Goal: Task Accomplishment & Management: Manage account settings

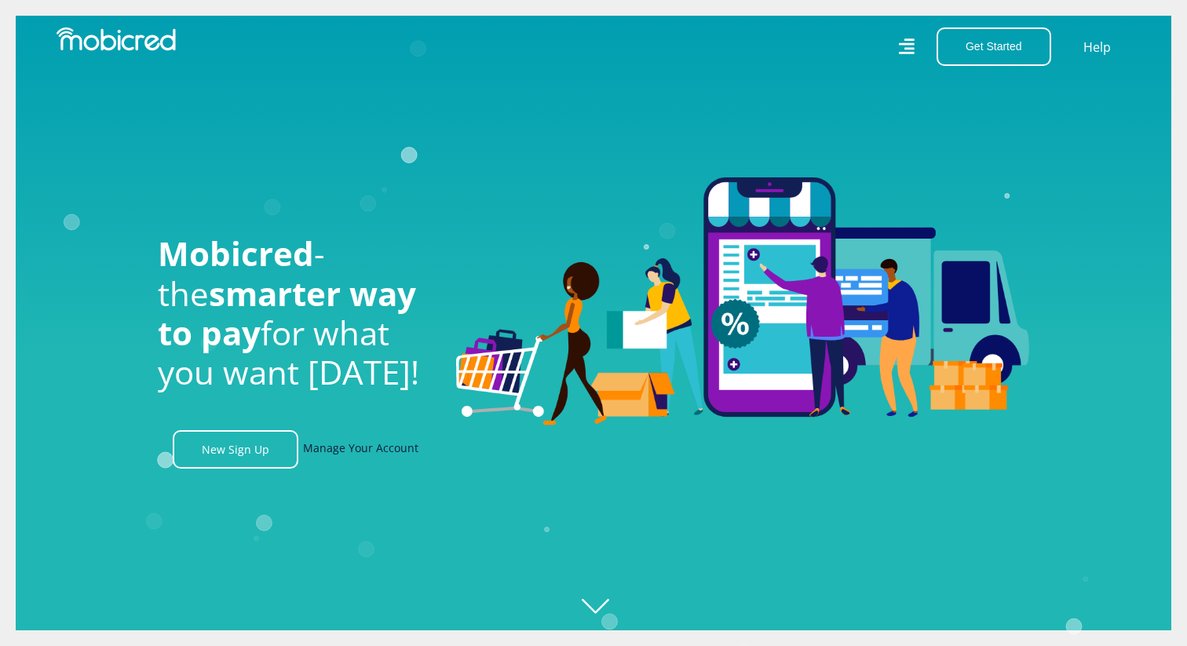
click at [337, 449] on link "Manage Your Account" at bounding box center [360, 449] width 115 height 38
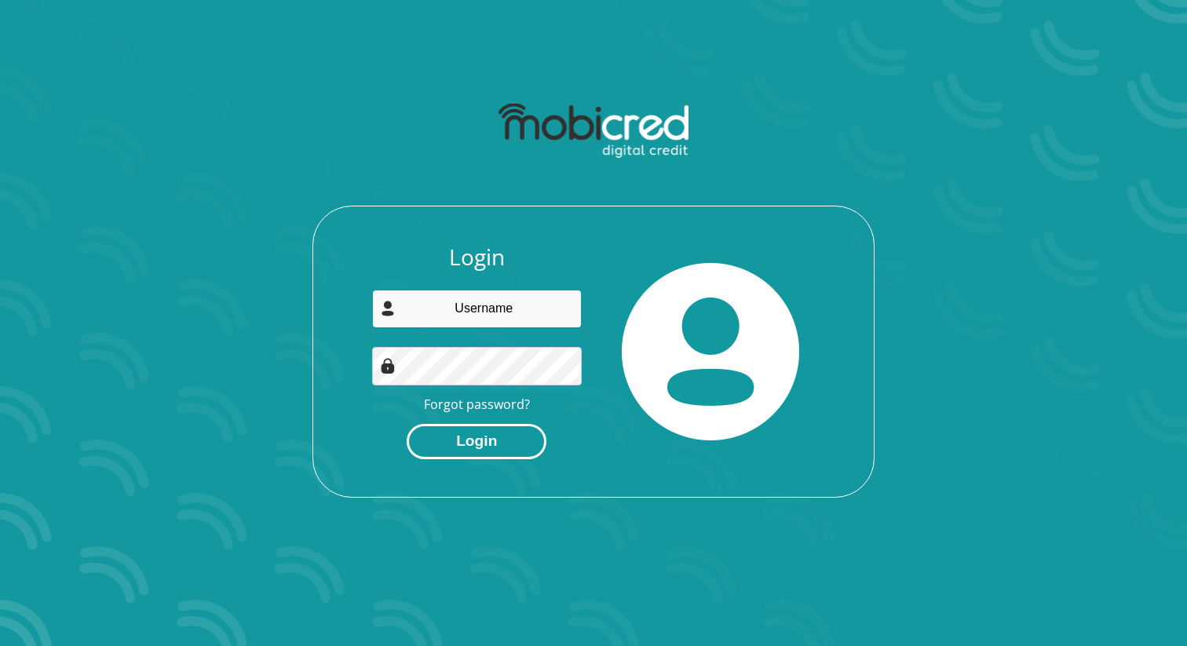
type input "naidoomikala@gmail.com"
click at [488, 442] on button "Login" at bounding box center [477, 441] width 140 height 35
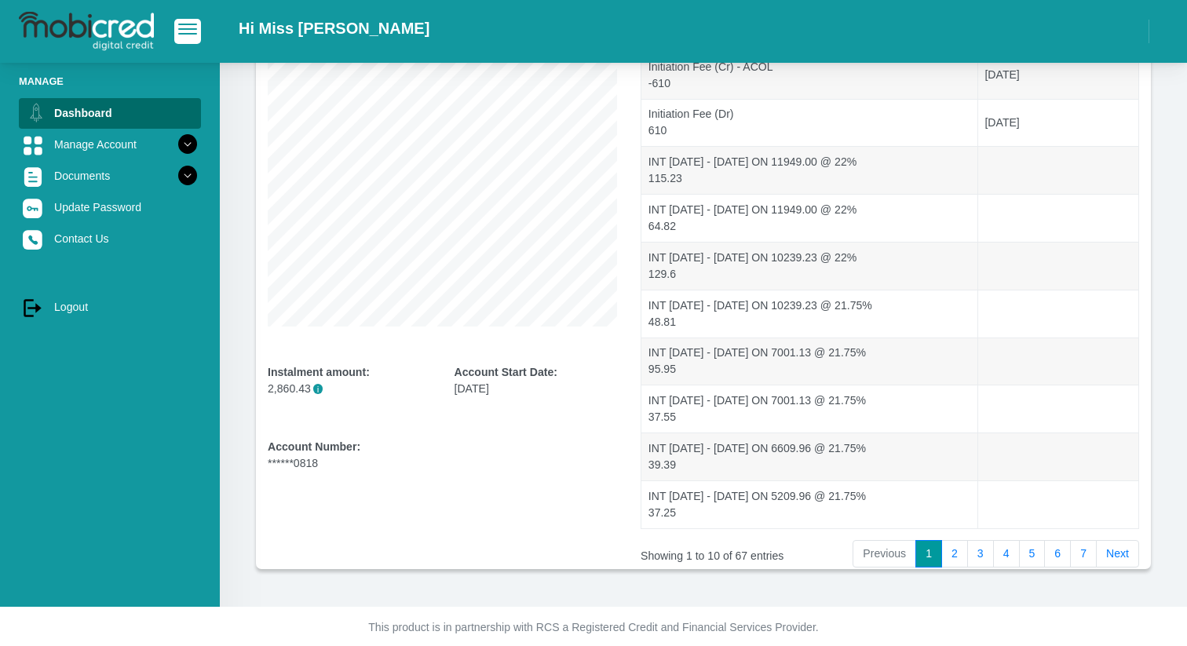
scroll to position [239, 0]
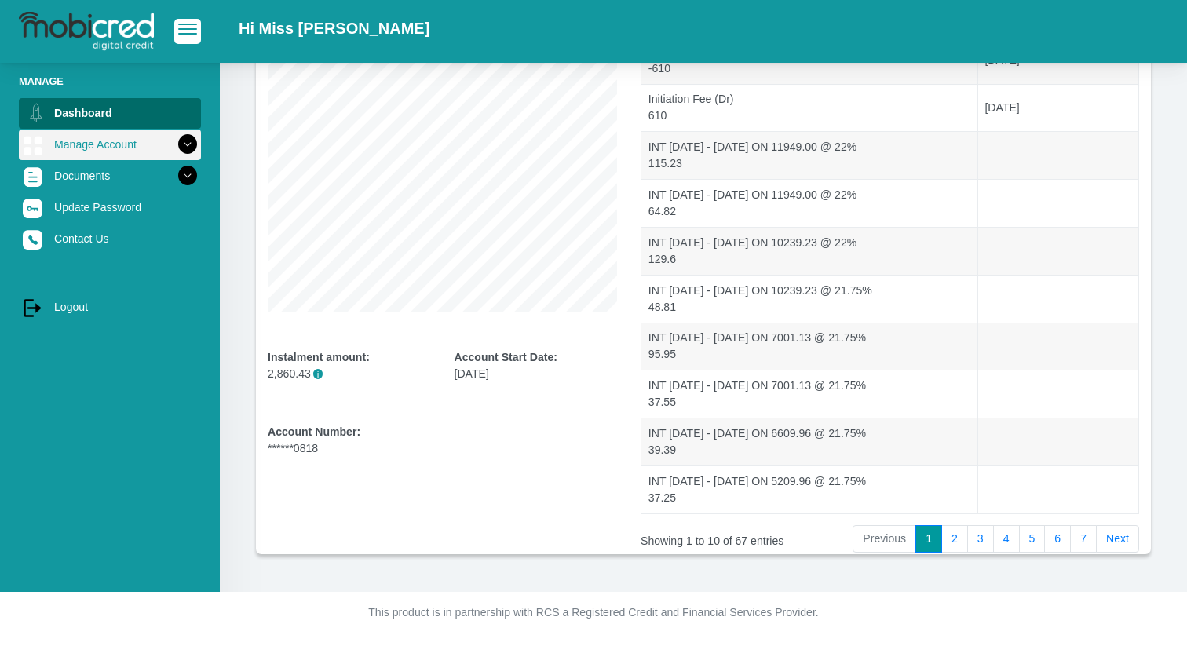
click at [101, 144] on link "Manage Account" at bounding box center [110, 145] width 182 height 30
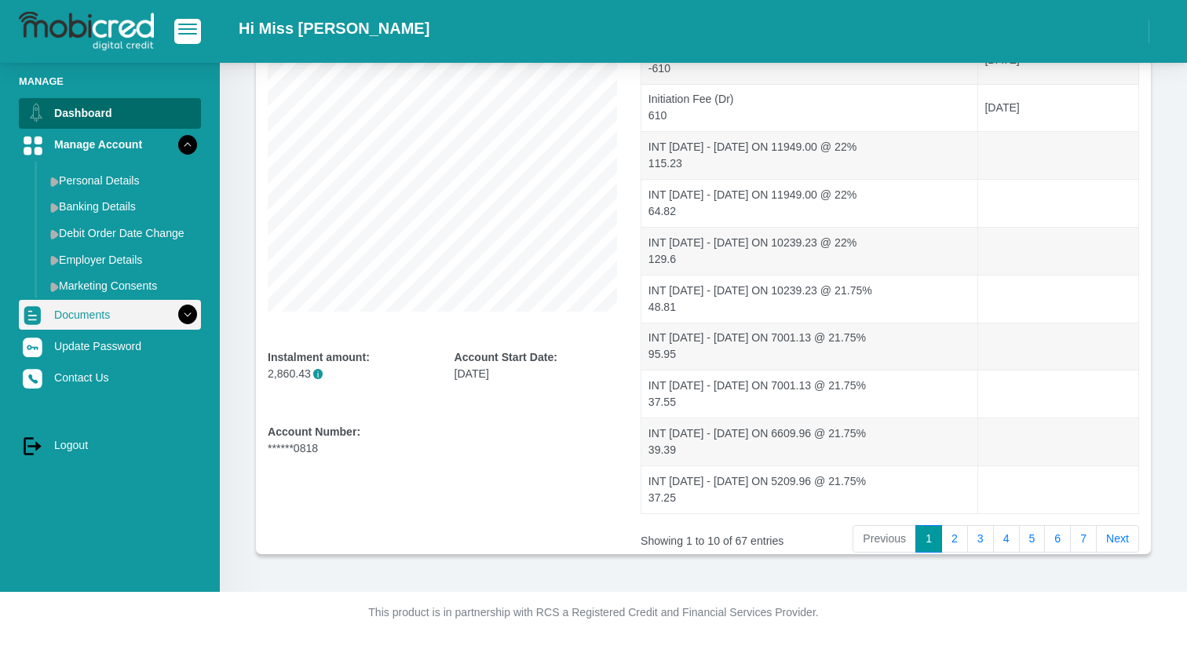
click at [95, 307] on link "Documents" at bounding box center [110, 315] width 182 height 30
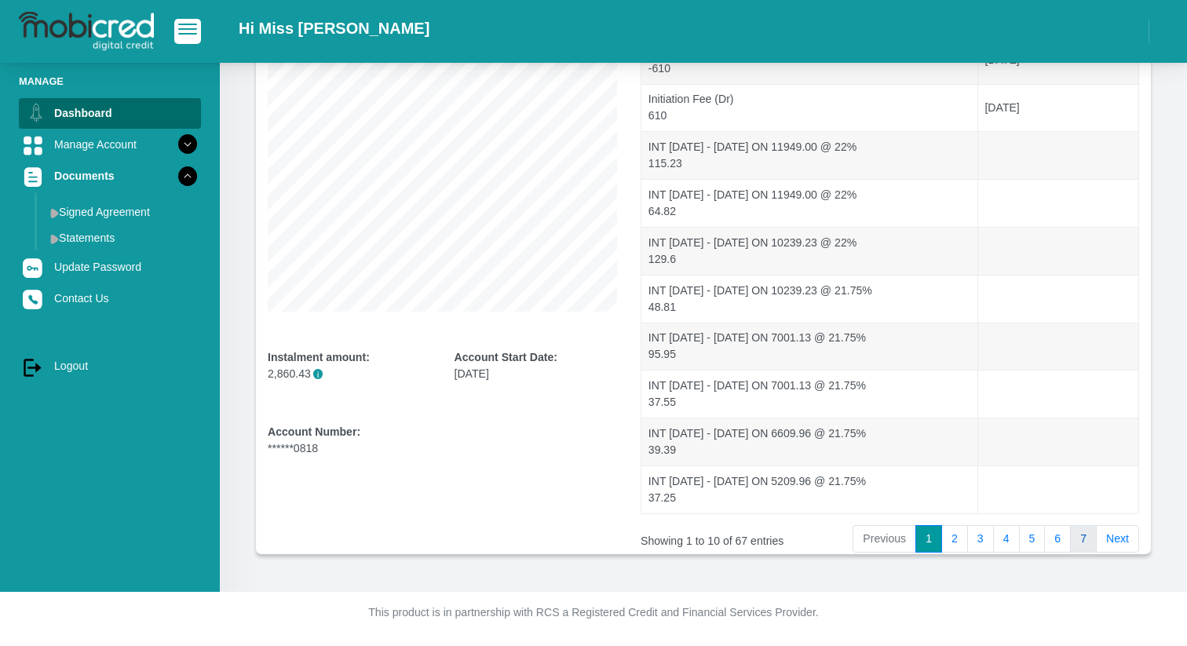
click at [1078, 535] on link "7" at bounding box center [1083, 539] width 27 height 28
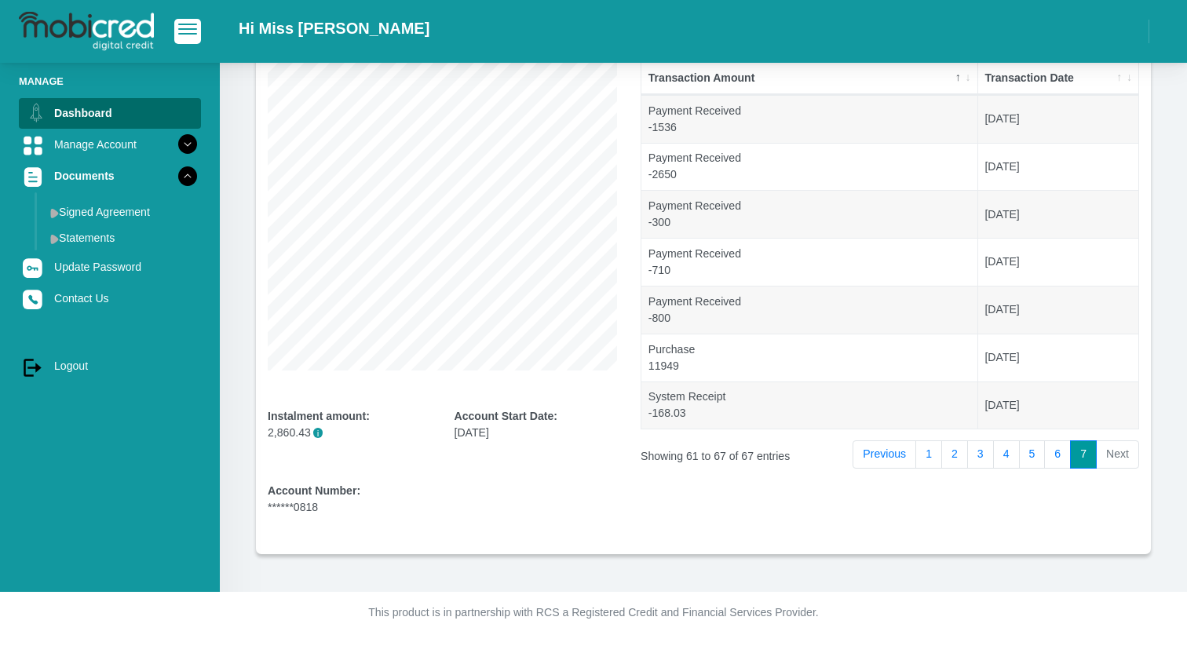
scroll to position [179, 0]
click at [1050, 458] on link "6" at bounding box center [1057, 455] width 27 height 28
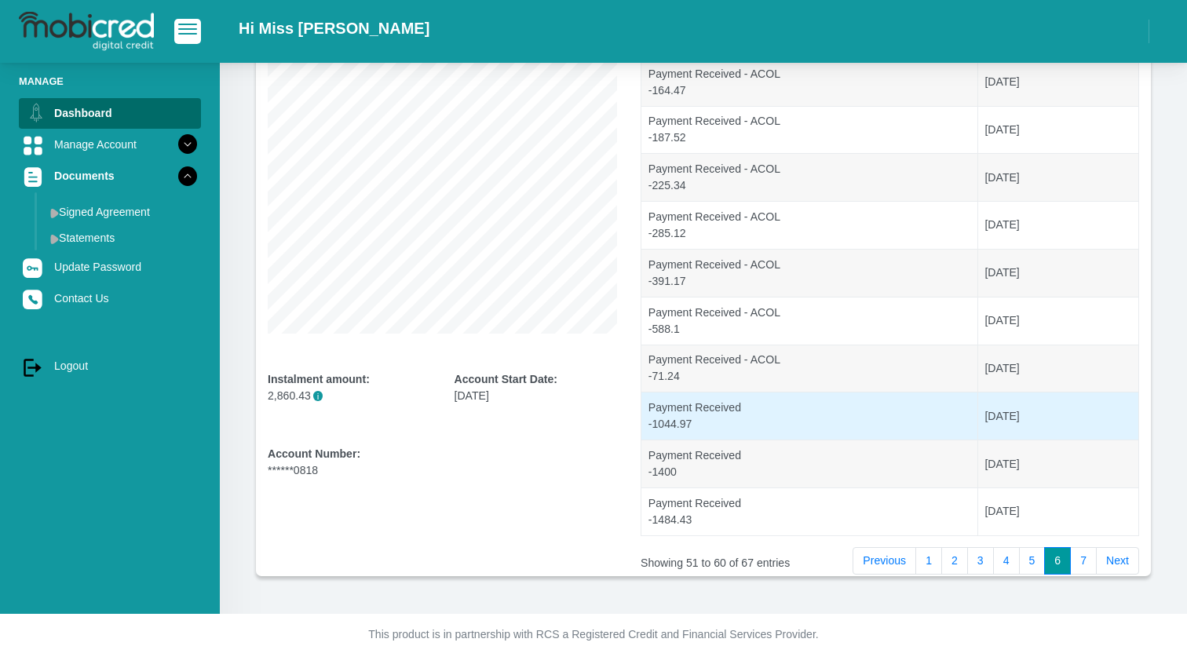
scroll to position [239, 0]
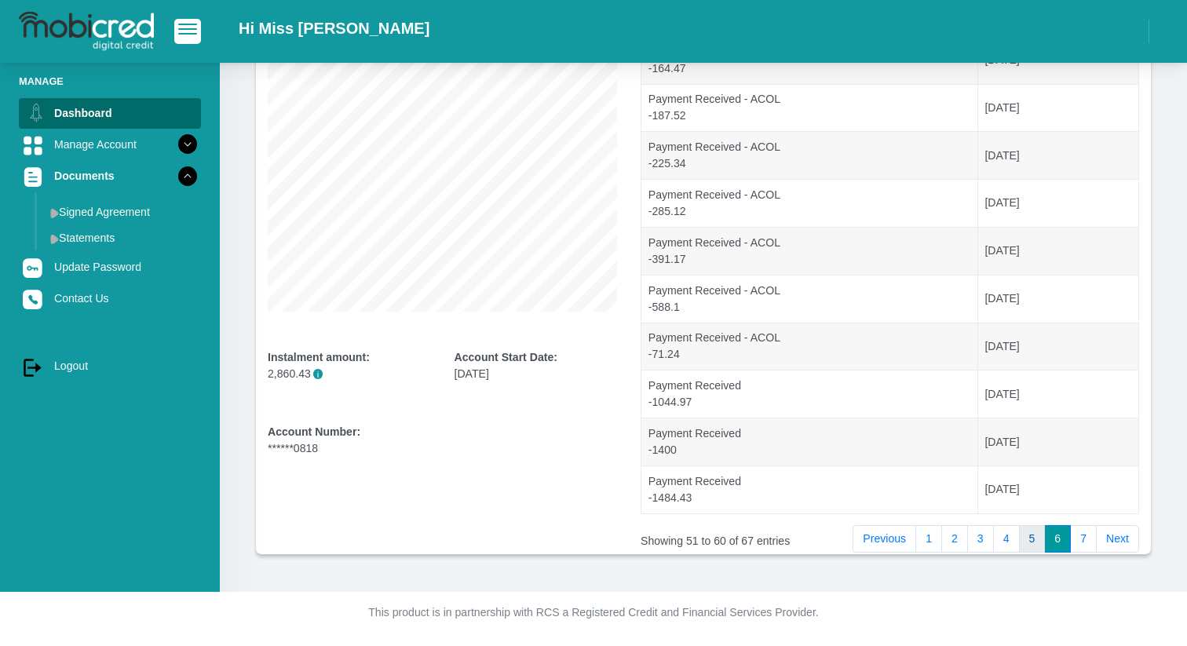
click at [1019, 532] on link "5" at bounding box center [1032, 539] width 27 height 28
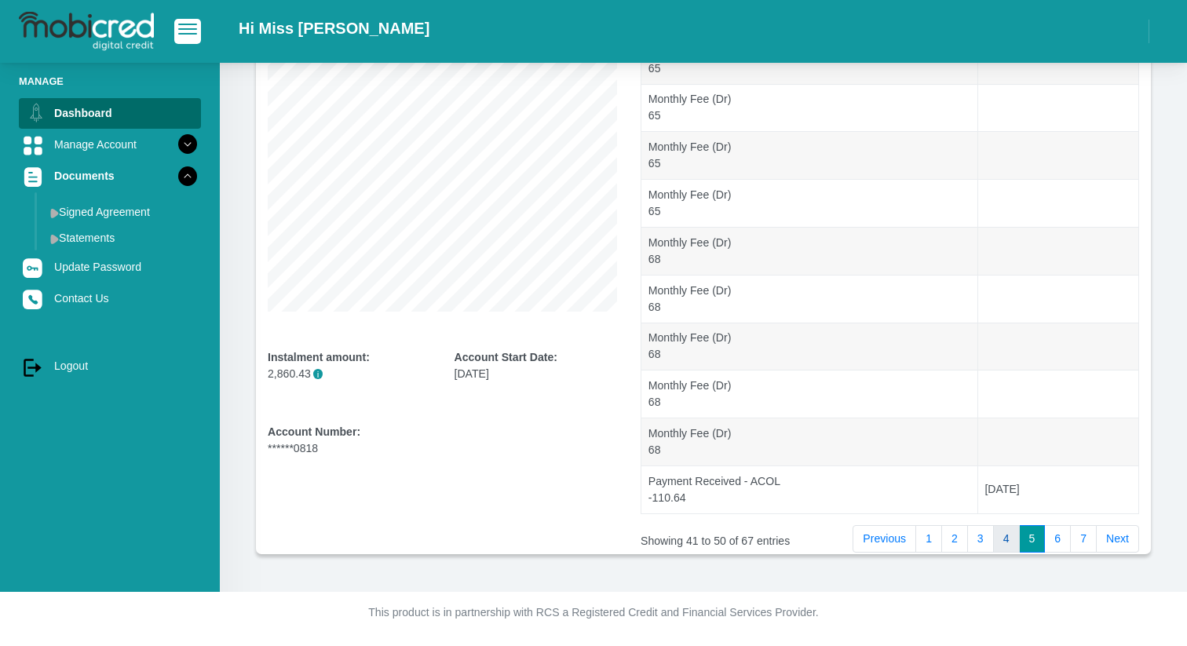
click at [998, 545] on link "4" at bounding box center [1006, 539] width 27 height 28
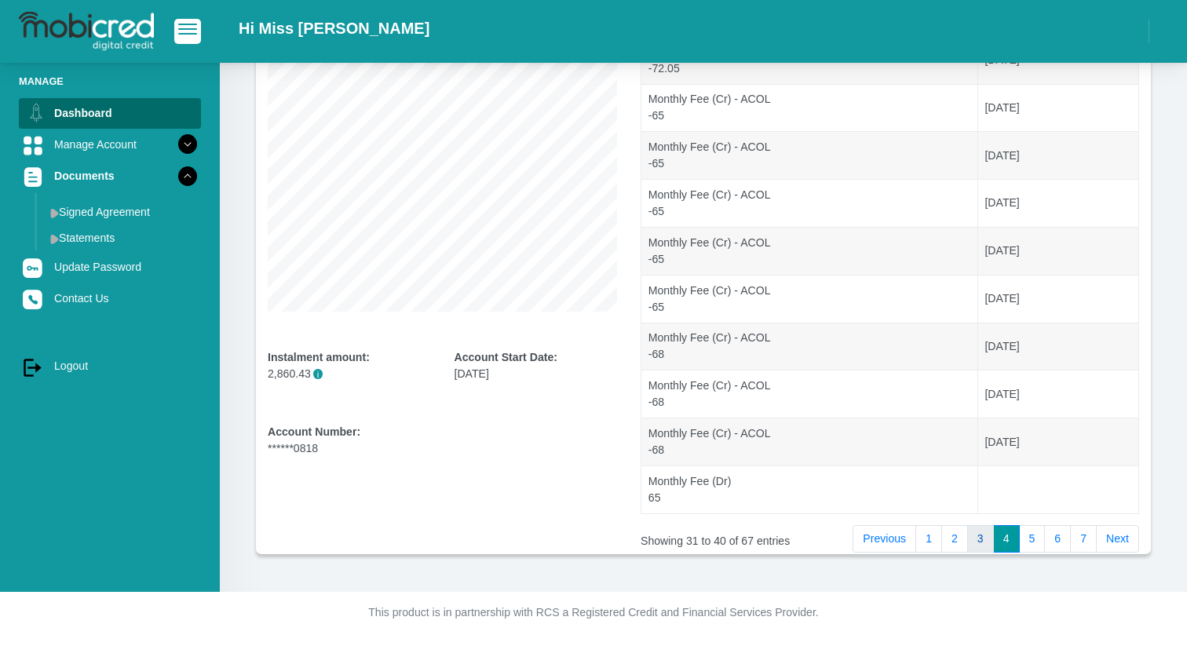
click at [973, 541] on link "3" at bounding box center [980, 539] width 27 height 28
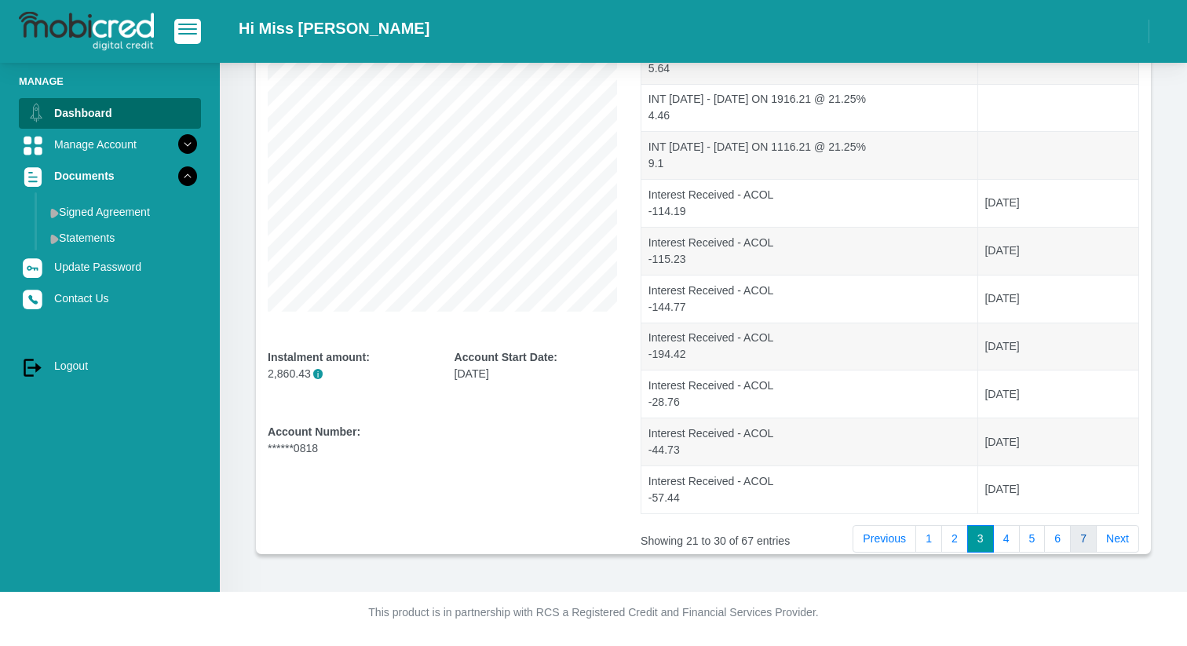
click at [1095, 541] on link "7" at bounding box center [1083, 539] width 27 height 28
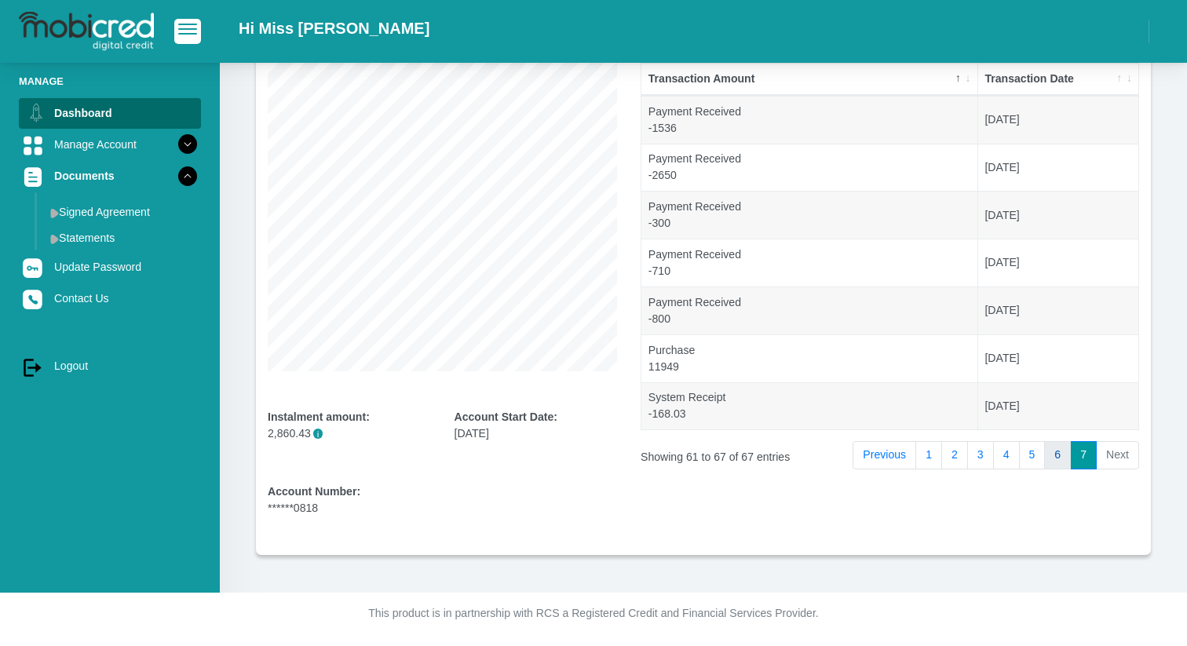
click at [1051, 458] on link "6" at bounding box center [1057, 455] width 27 height 28
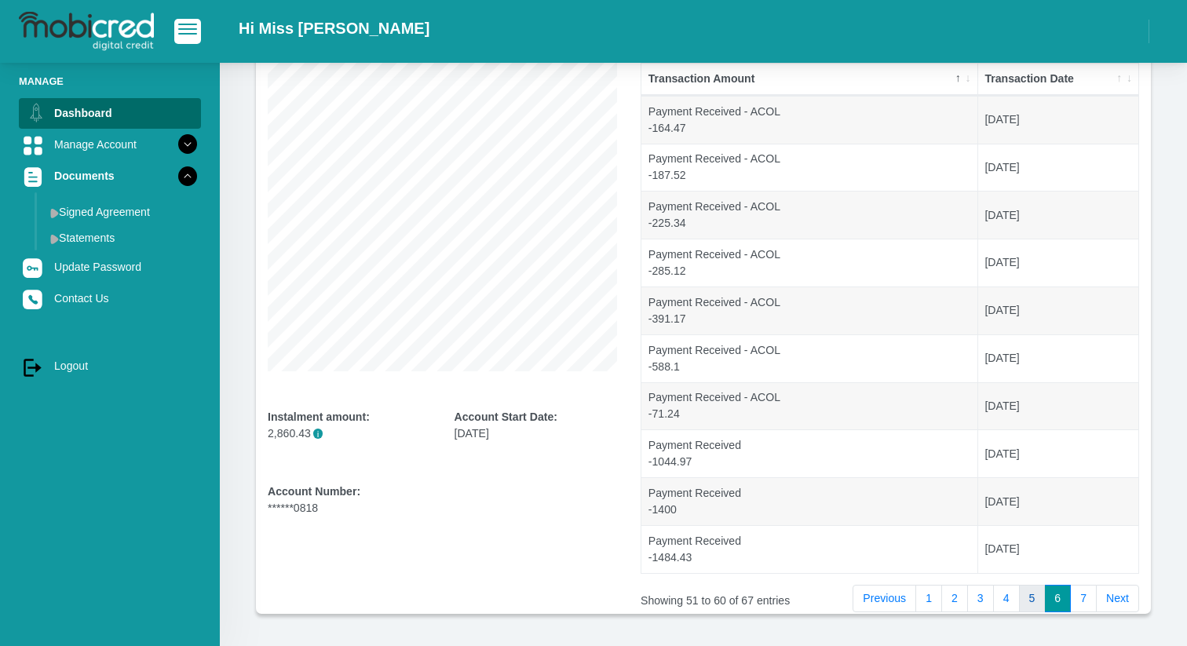
click at [1019, 604] on link "5" at bounding box center [1032, 599] width 27 height 28
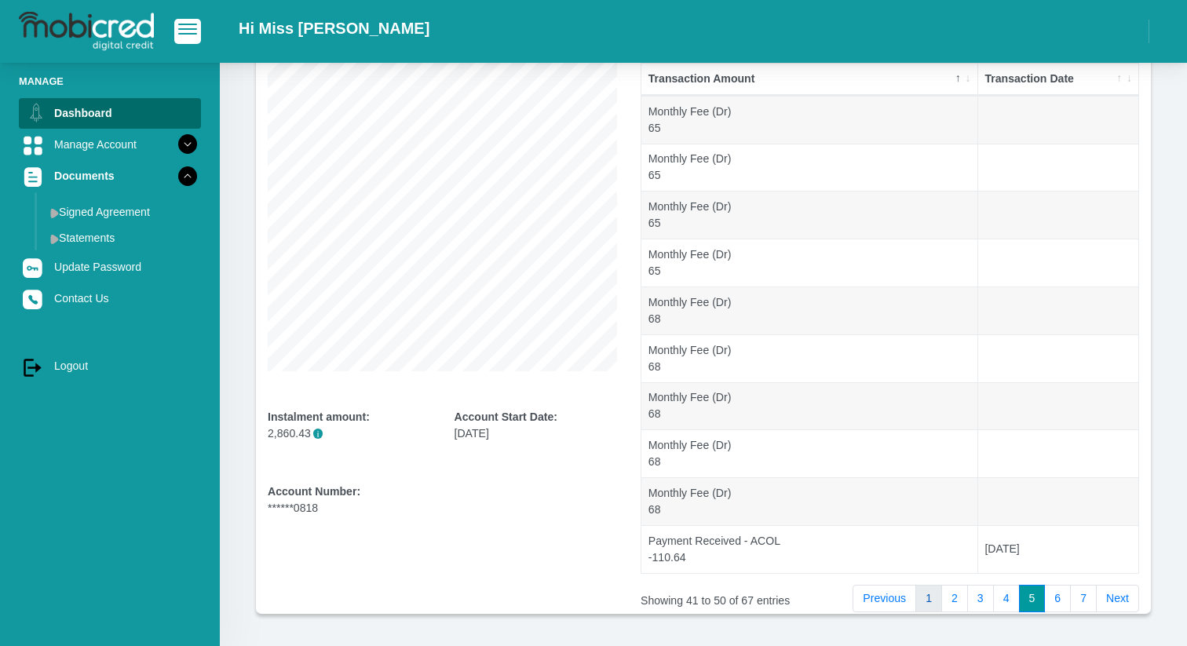
click at [932, 598] on link "1" at bounding box center [928, 599] width 27 height 28
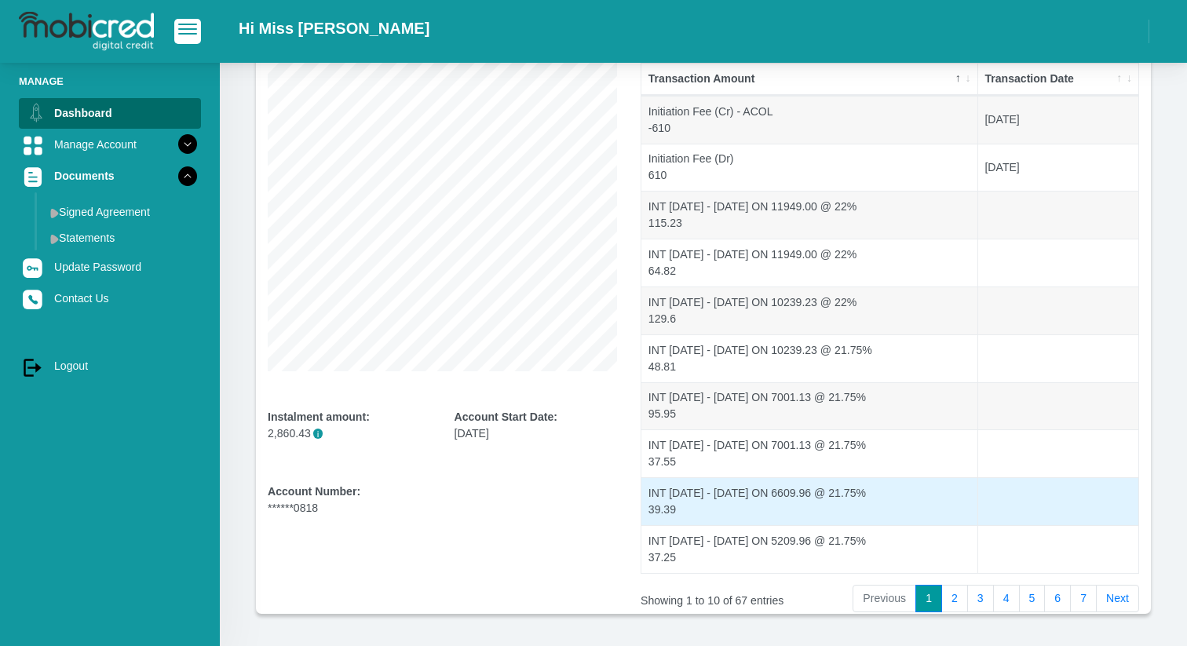
scroll to position [239, 0]
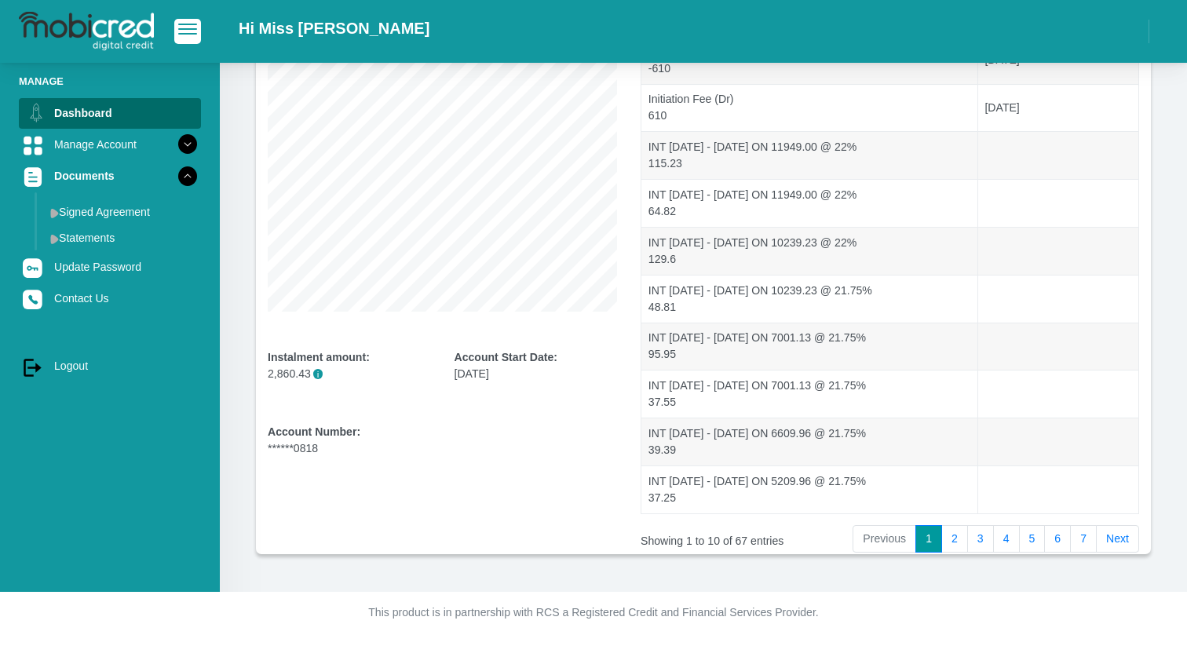
click at [900, 533] on li "Previous" at bounding box center [885, 539] width 64 height 28
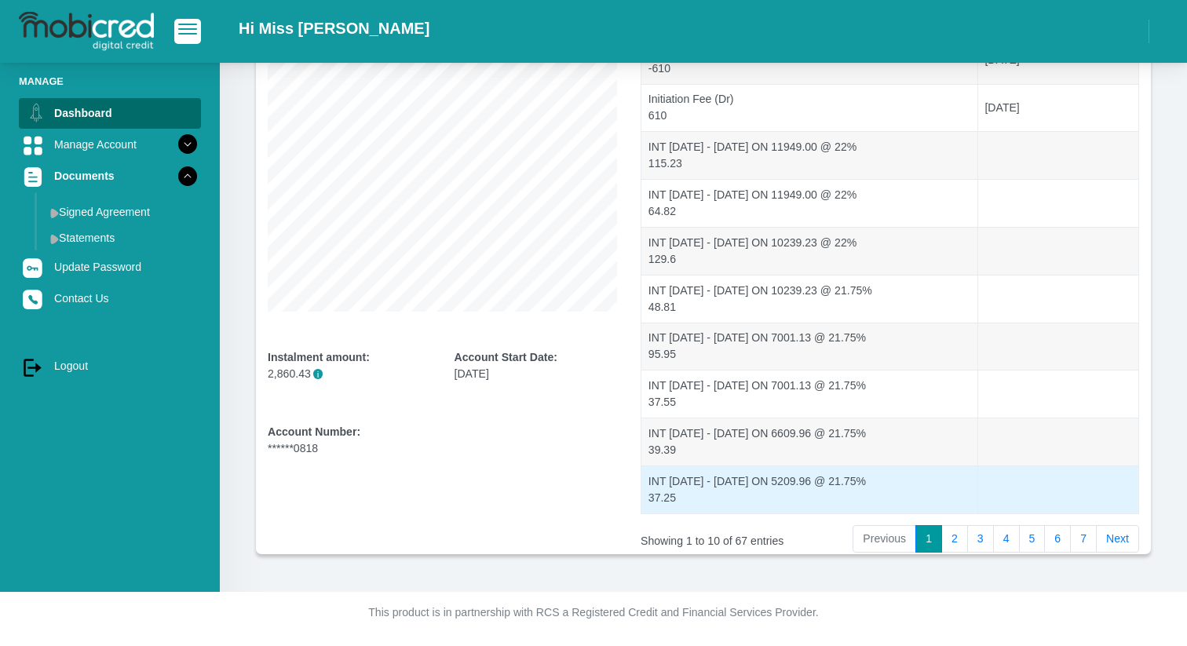
click at [681, 499] on td "INT 25/02/04 - 25/02/15 ON 5209.96 @ 21.75% 37.25" at bounding box center [809, 490] width 337 height 48
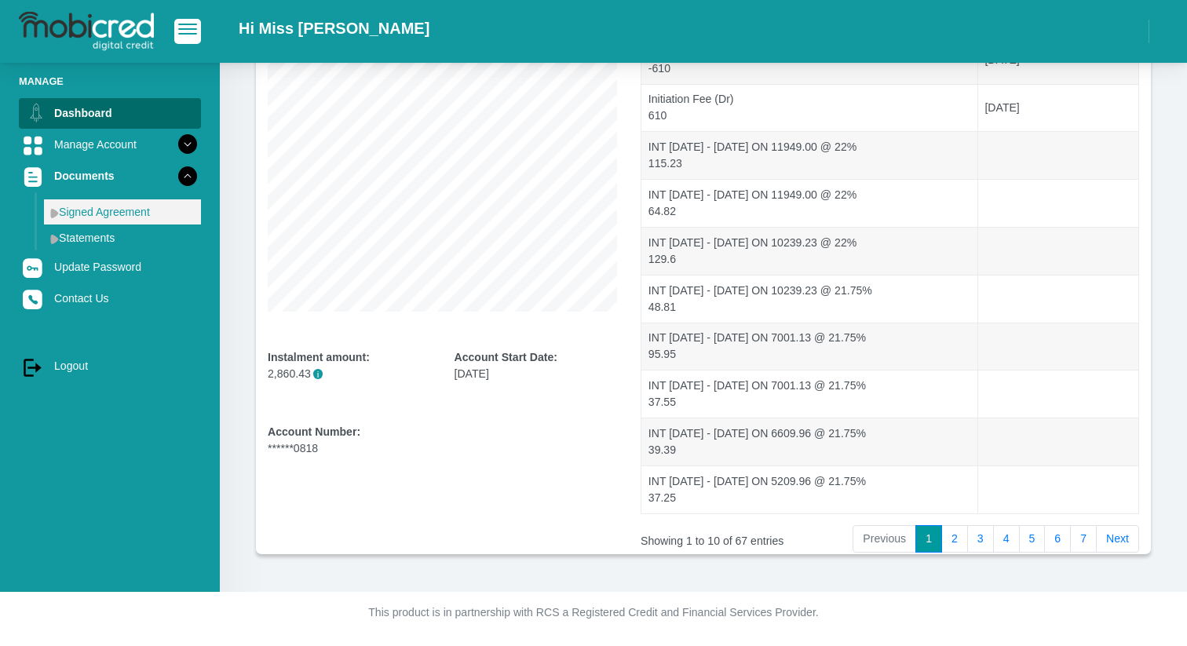
click at [105, 218] on link "Signed Agreement" at bounding box center [122, 211] width 157 height 25
click at [77, 221] on link "Signed Agreement" at bounding box center [122, 211] width 157 height 25
click at [52, 210] on img at bounding box center [54, 213] width 9 height 10
click at [85, 210] on link "Signed Agreement" at bounding box center [122, 211] width 157 height 25
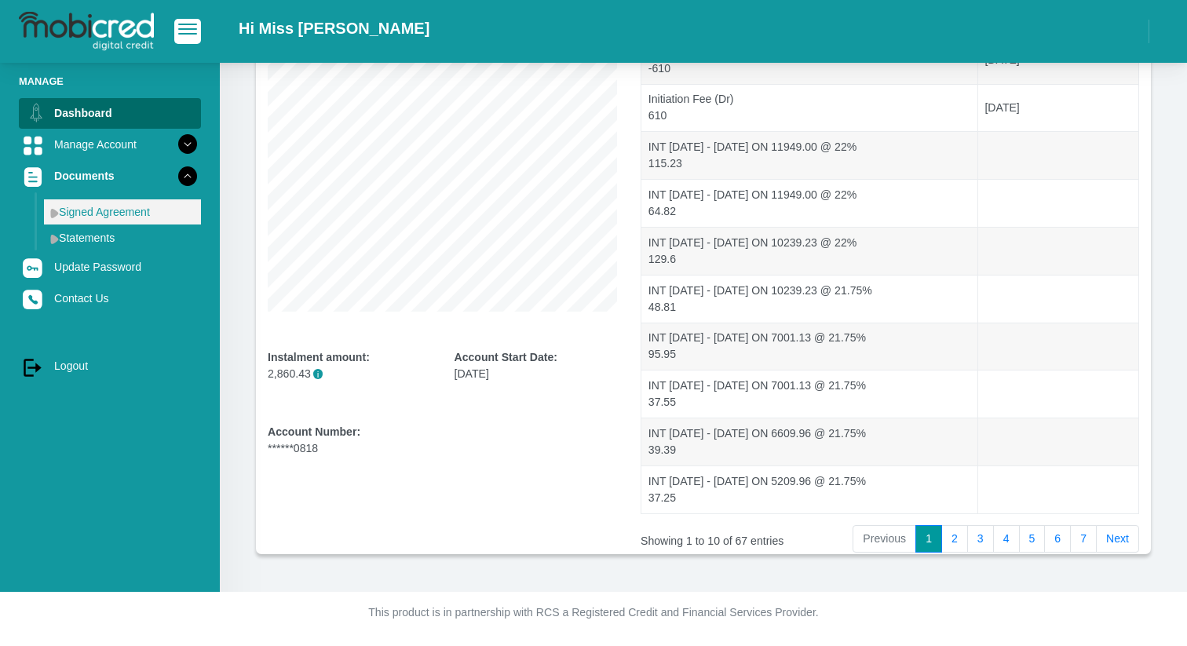
click at [85, 210] on link "Signed Agreement" at bounding box center [122, 211] width 157 height 25
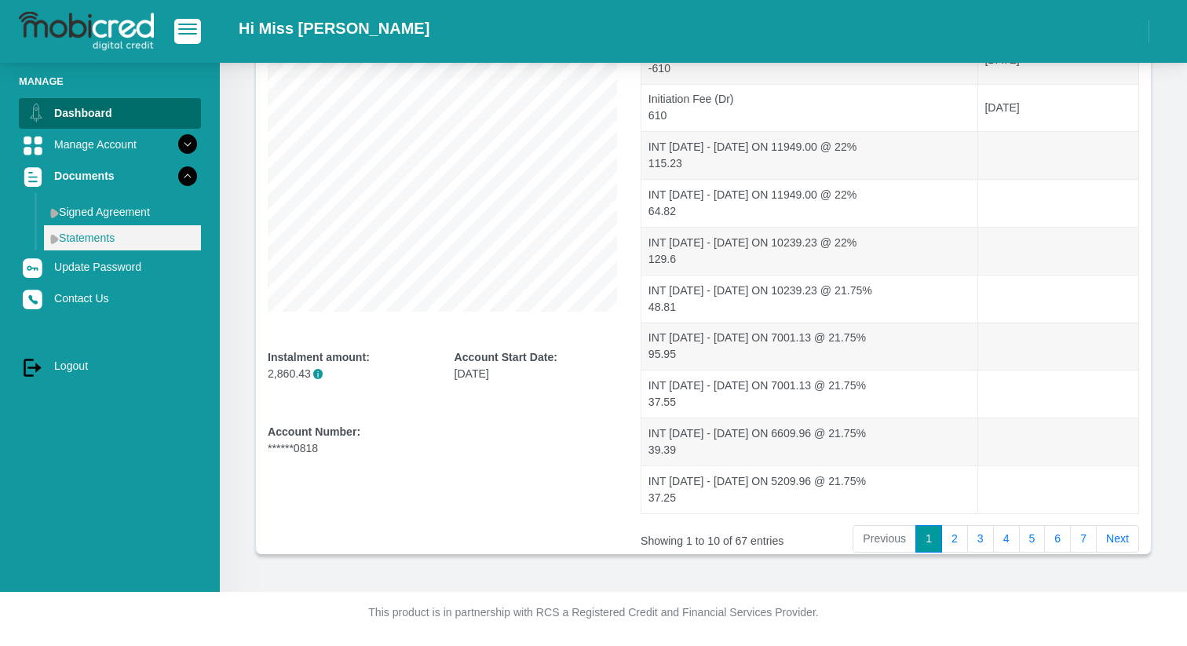
click at [74, 242] on link "Statements" at bounding box center [122, 237] width 157 height 25
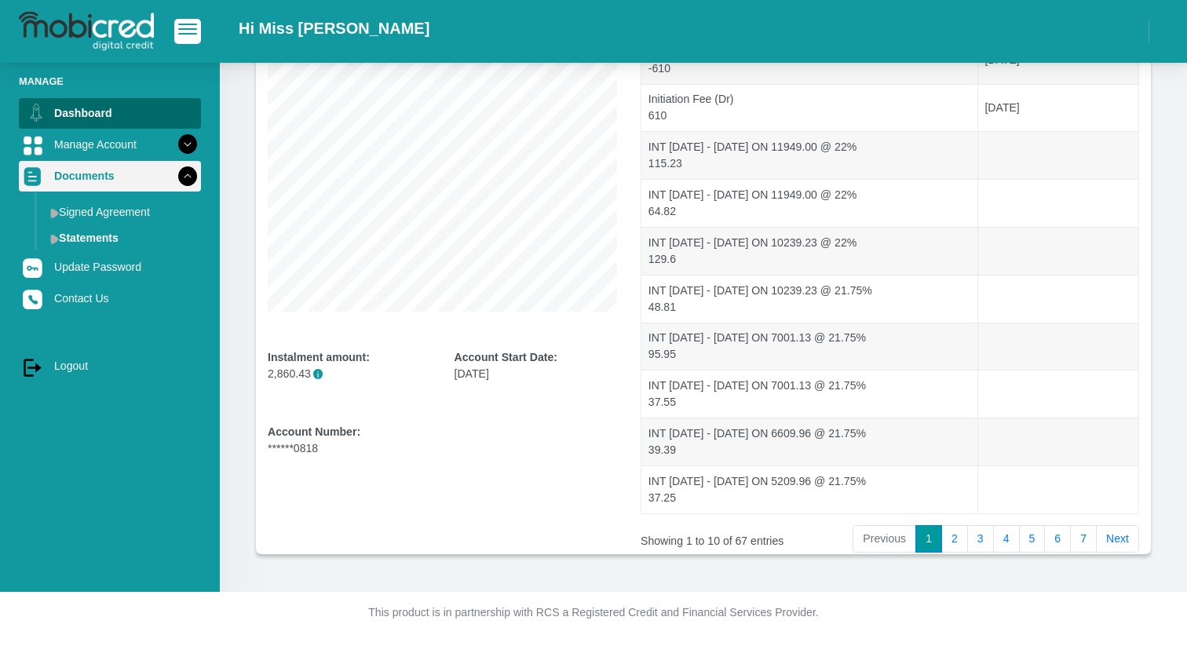
click at [101, 171] on link "Documents" at bounding box center [110, 176] width 182 height 30
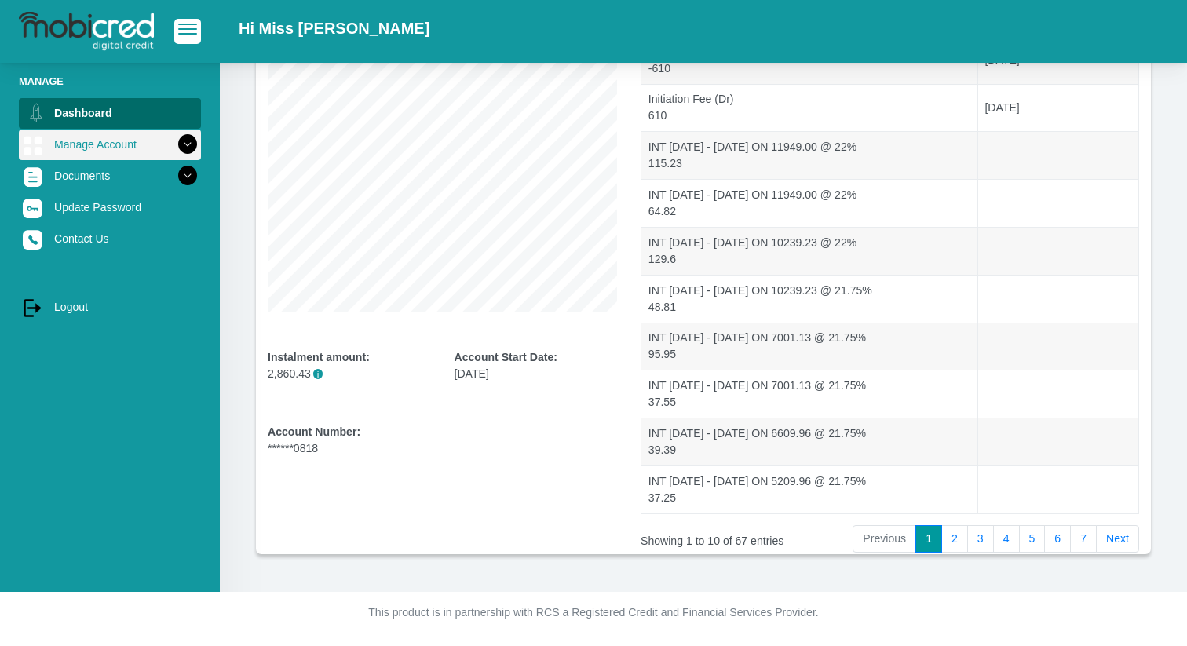
click at [104, 143] on link "Manage Account" at bounding box center [110, 145] width 182 height 30
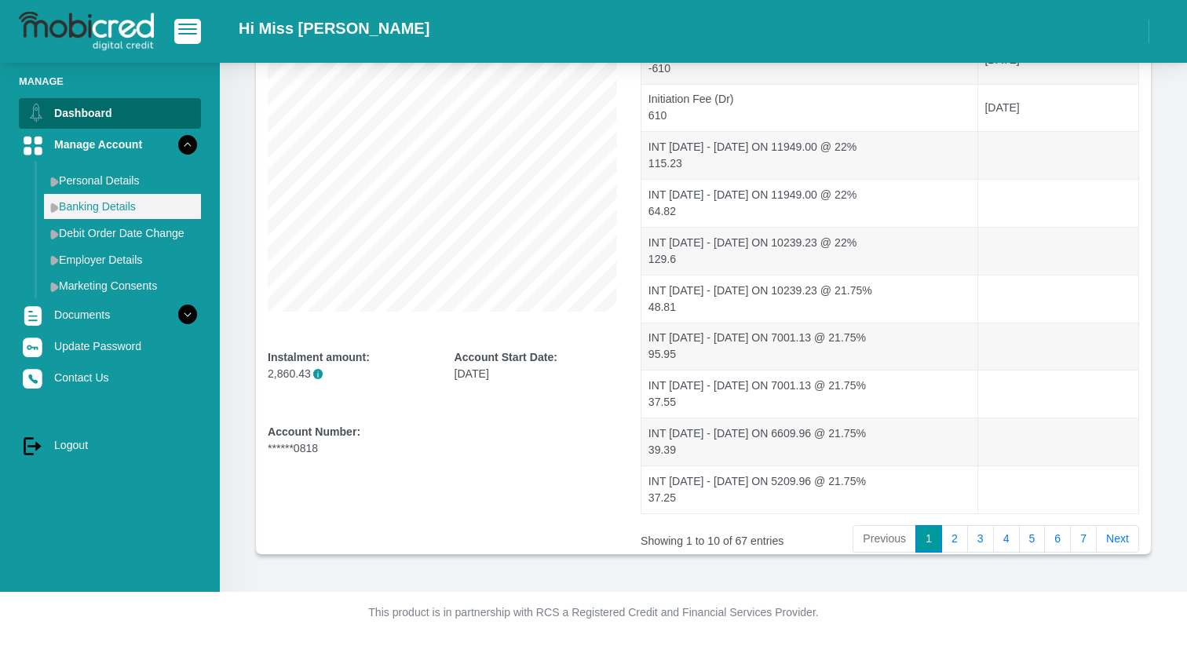
click at [120, 216] on link "Banking Details" at bounding box center [122, 206] width 157 height 25
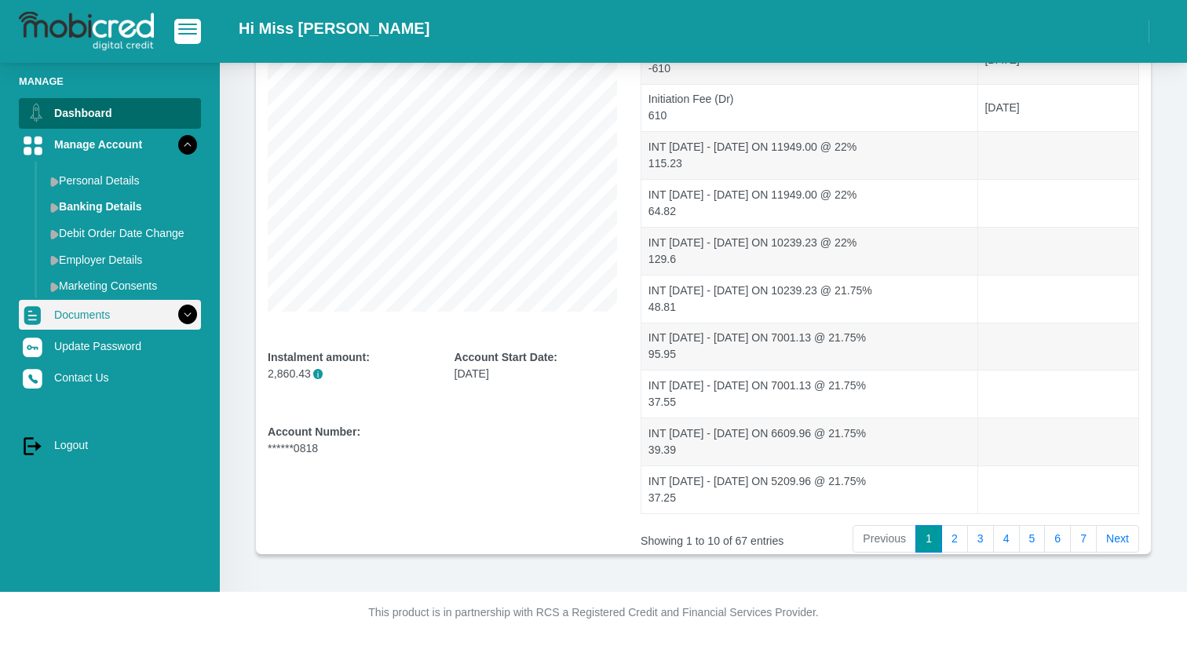
click at [69, 310] on link "Documents" at bounding box center [110, 315] width 182 height 30
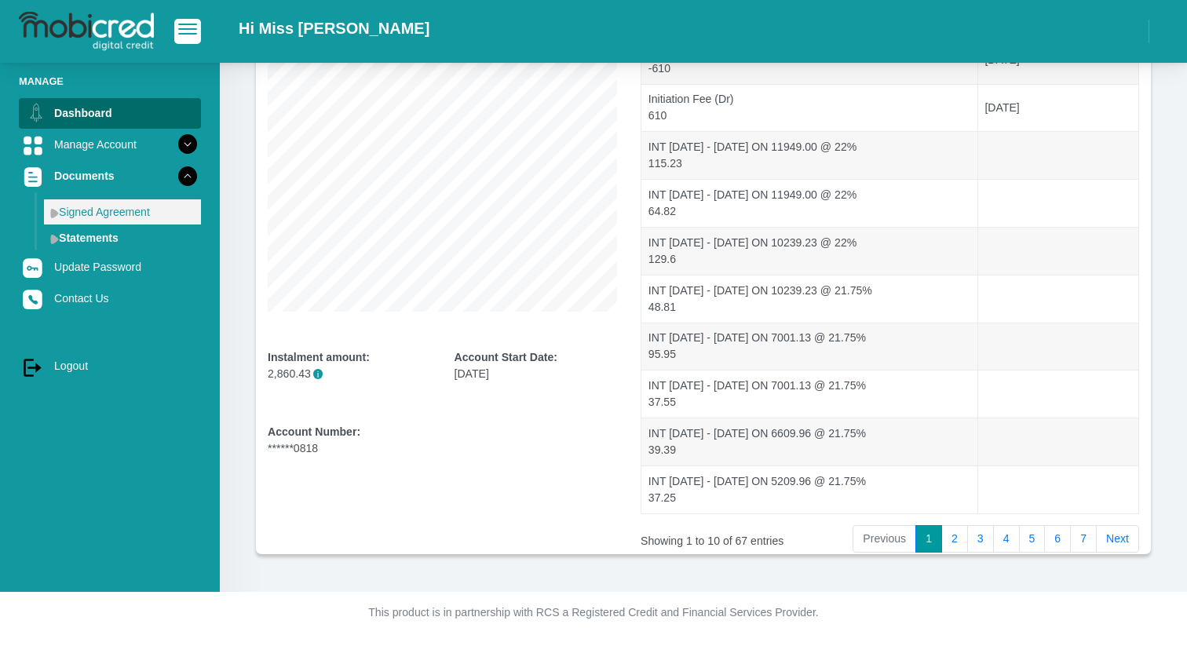
click at [88, 215] on link "Signed Agreement" at bounding box center [122, 211] width 157 height 25
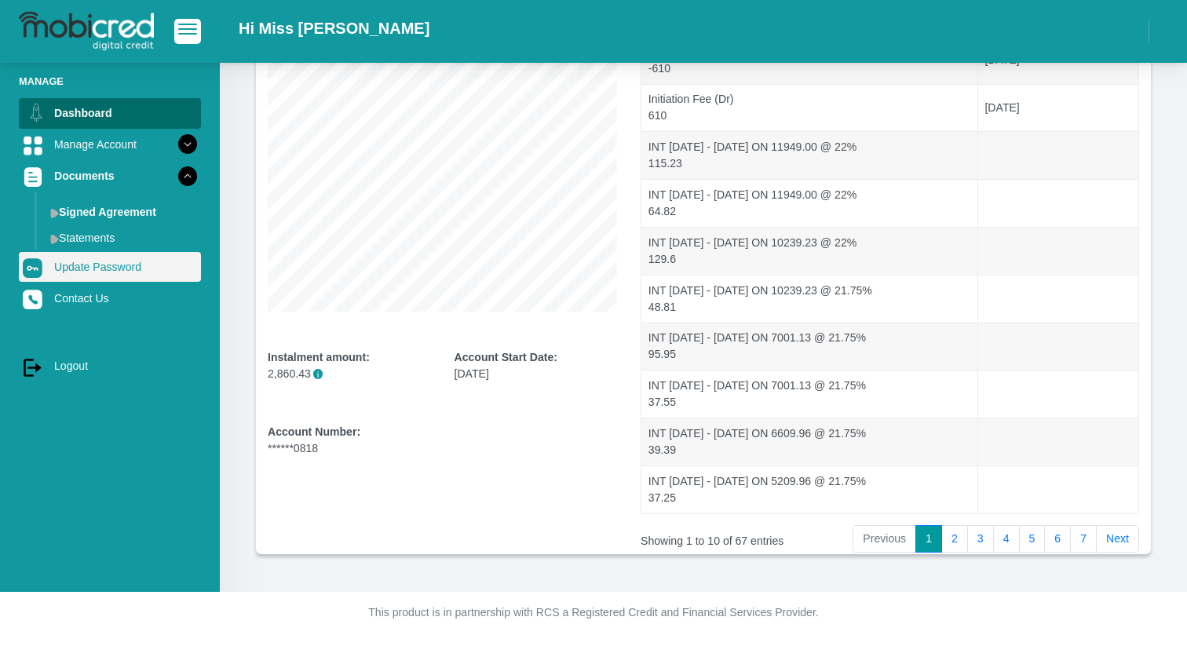
click at [99, 281] on link "Update Password" at bounding box center [110, 267] width 182 height 30
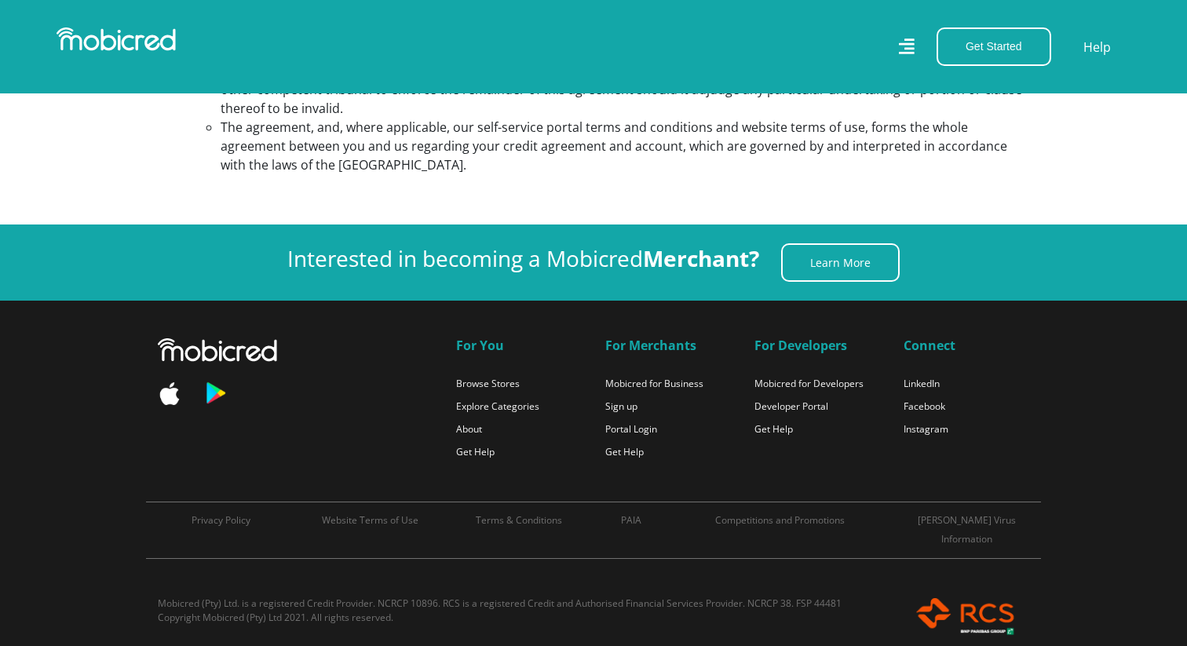
scroll to position [7481, 0]
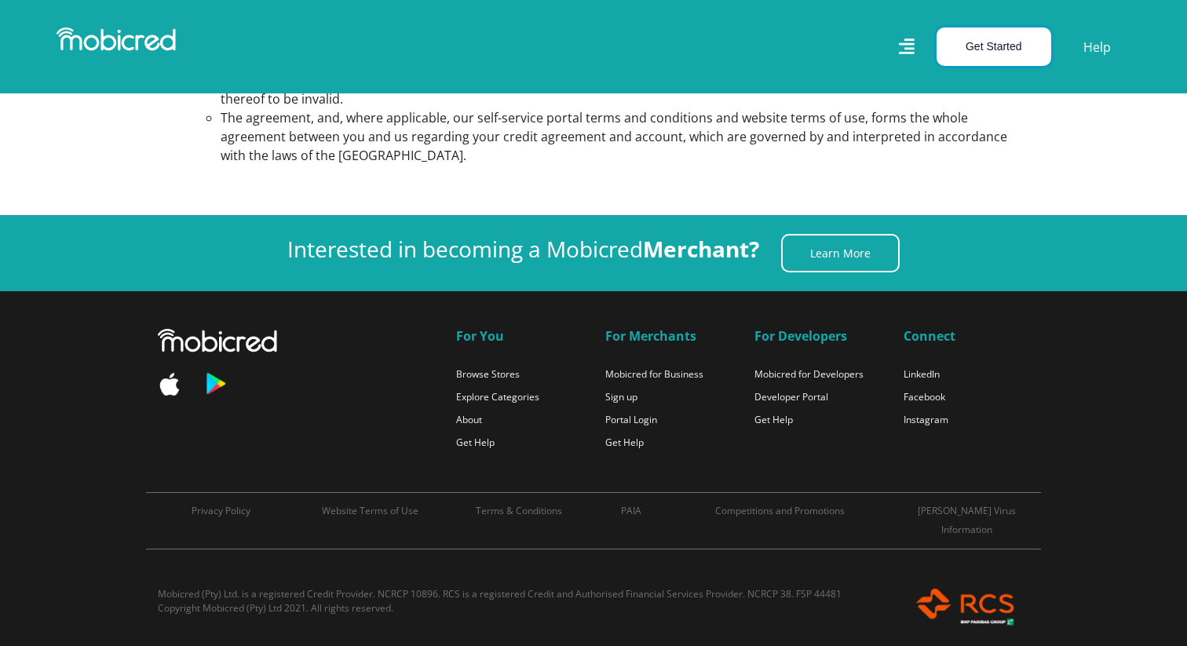
click at [937, 31] on button "Get Started" at bounding box center [994, 46] width 115 height 38
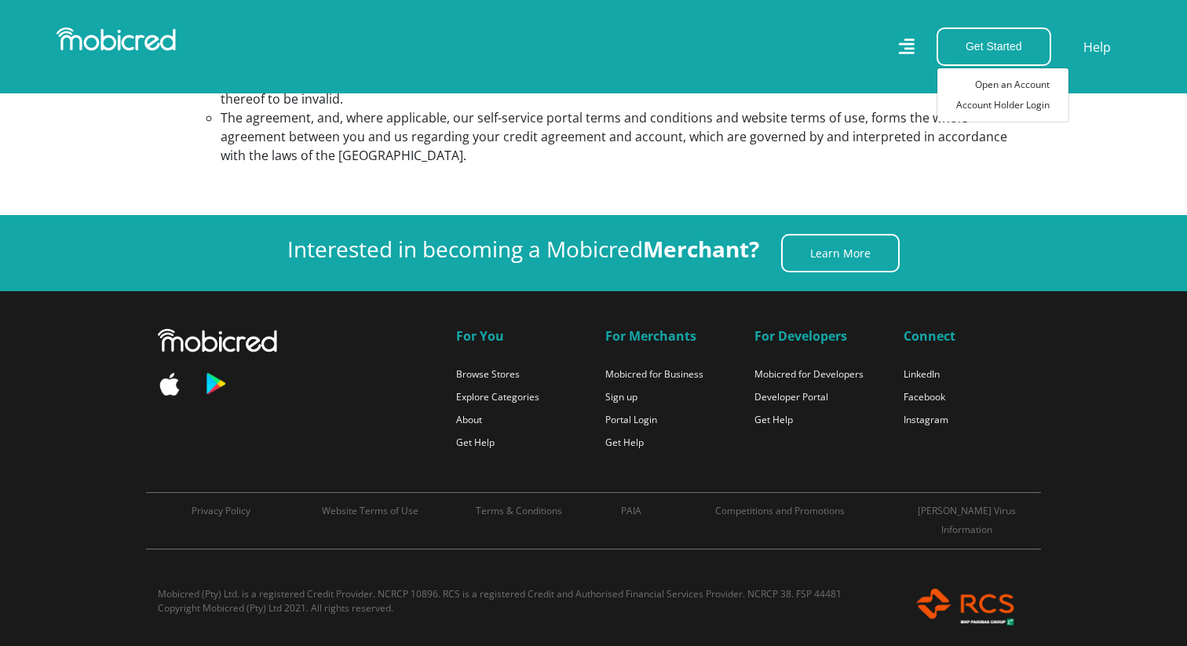
click at [898, 38] on icon at bounding box center [906, 46] width 16 height 23
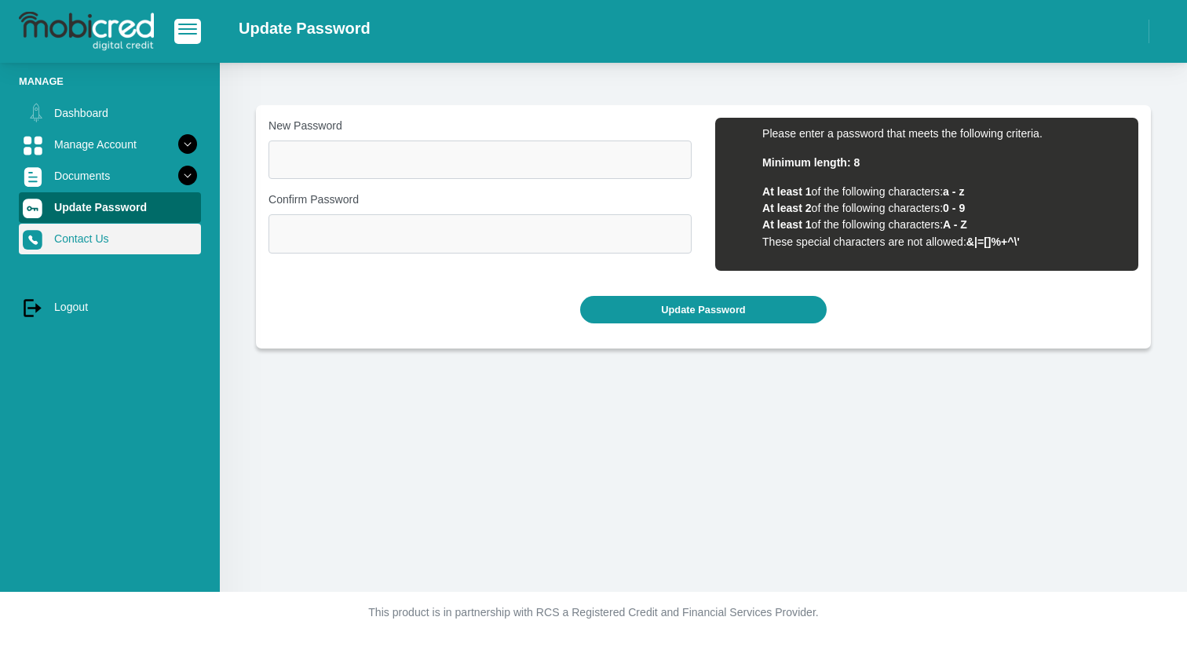
click at [94, 244] on link "Contact Us" at bounding box center [110, 239] width 182 height 30
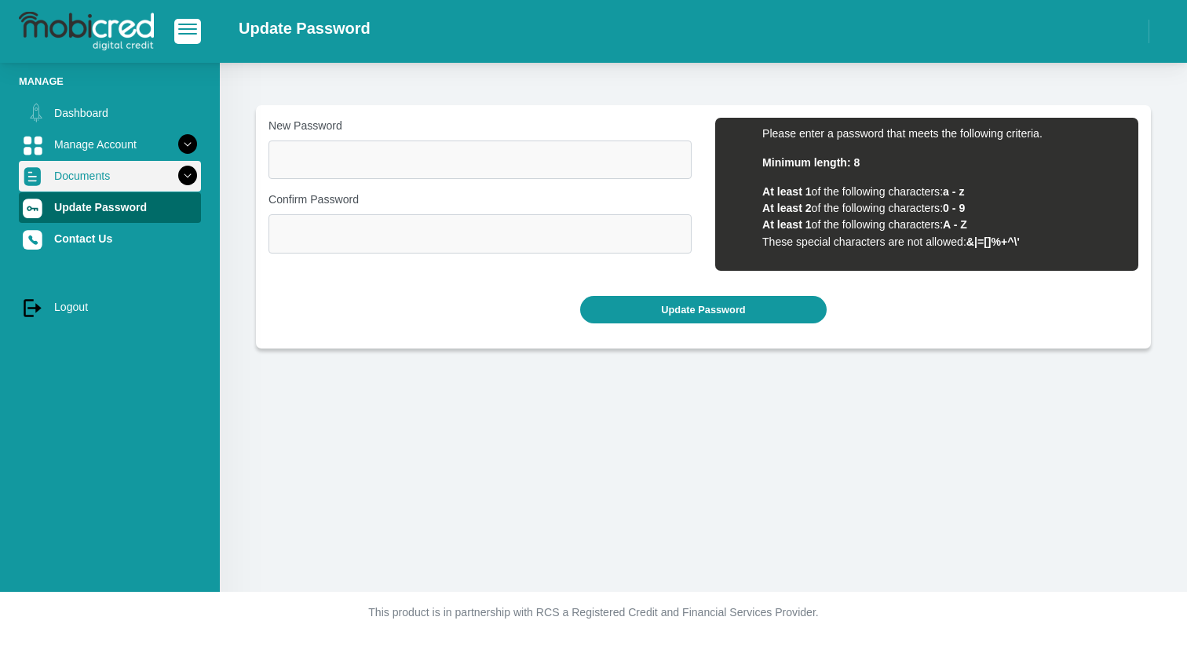
click at [100, 170] on link "Documents" at bounding box center [110, 176] width 182 height 30
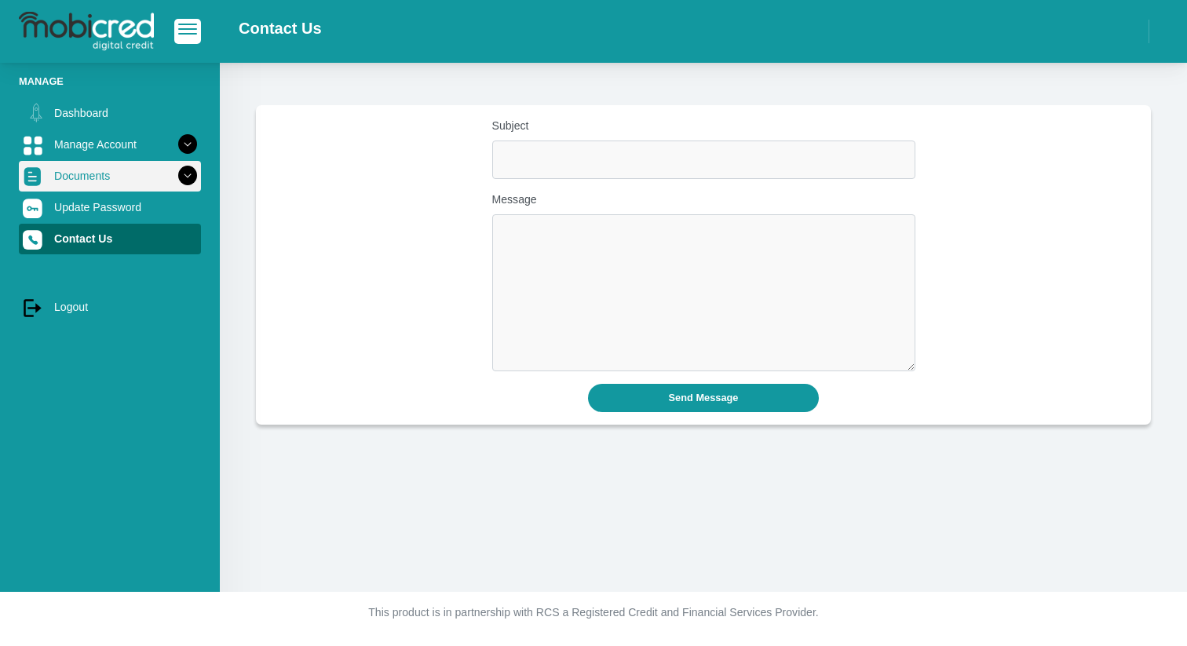
click at [100, 182] on link "Documents" at bounding box center [110, 176] width 182 height 30
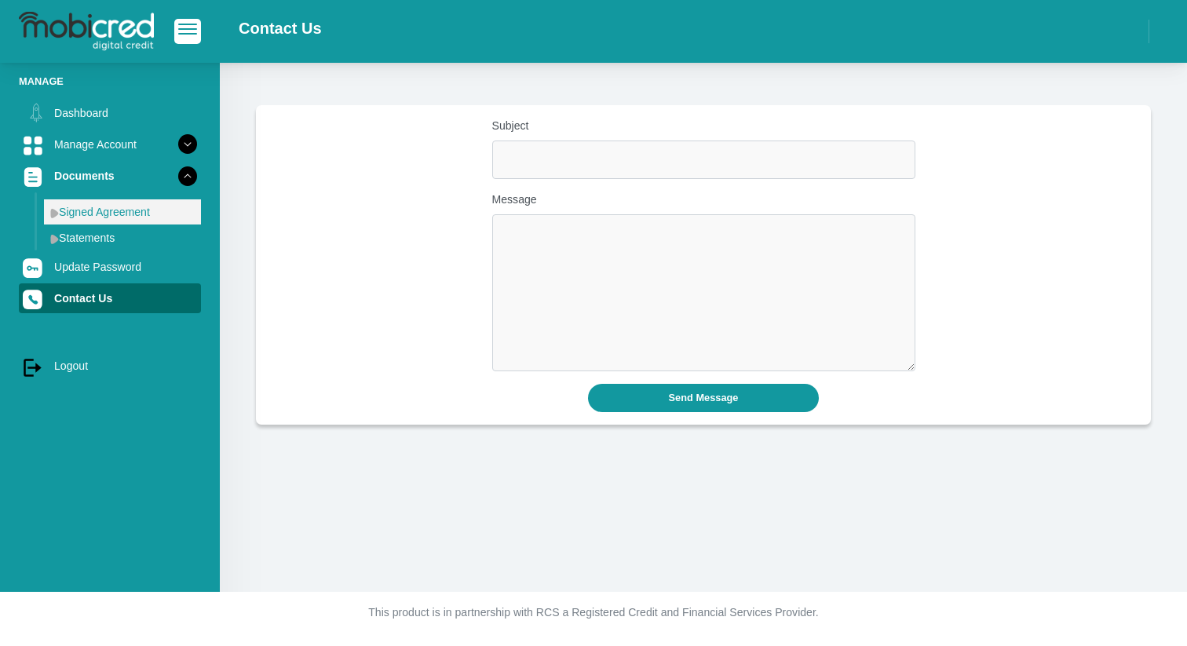
click at [87, 214] on link "Signed Agreement" at bounding box center [122, 211] width 157 height 25
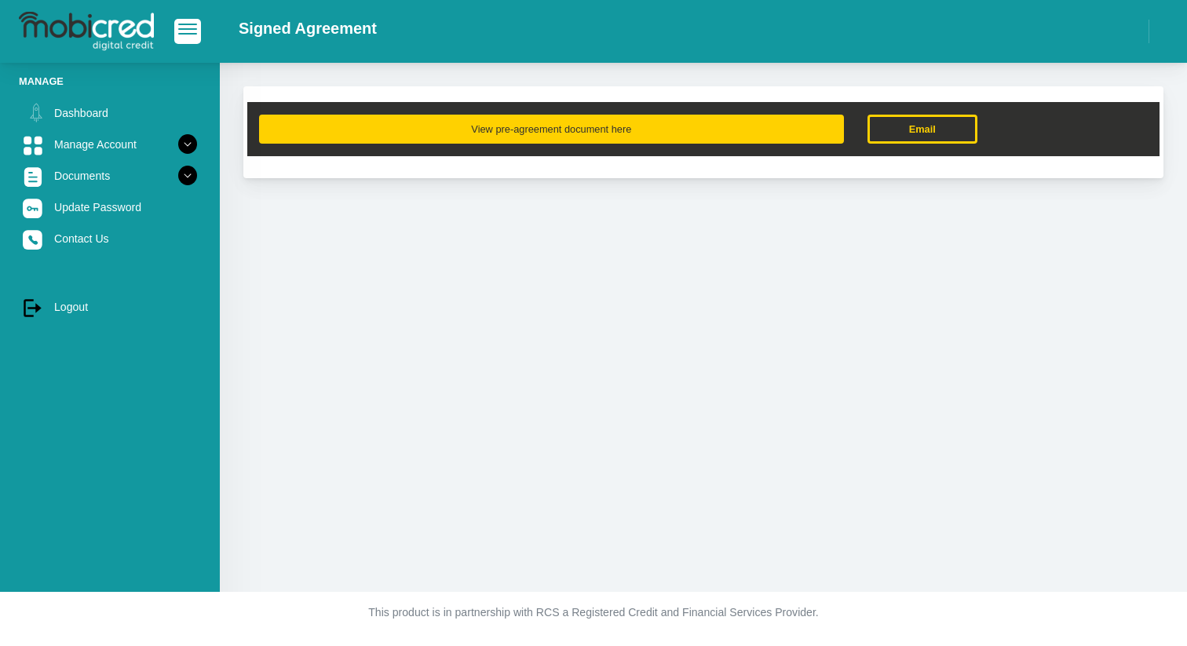
click at [506, 137] on button "View pre-agreement document here" at bounding box center [551, 129] width 585 height 29
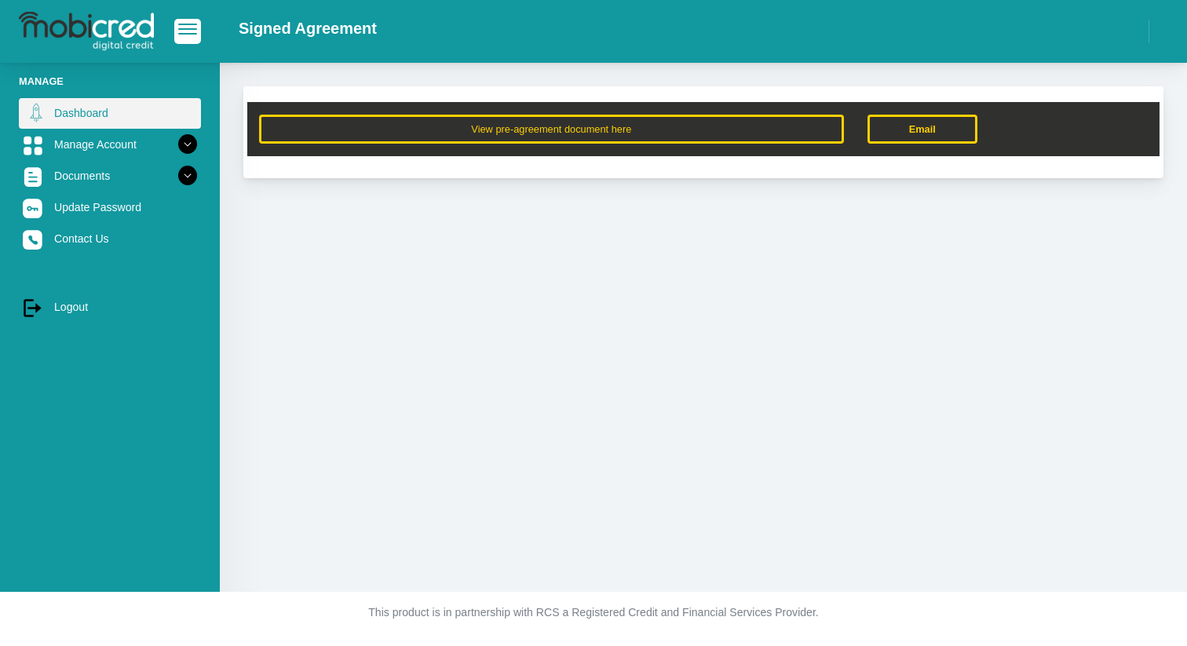
click at [101, 126] on link "Dashboard" at bounding box center [110, 113] width 182 height 30
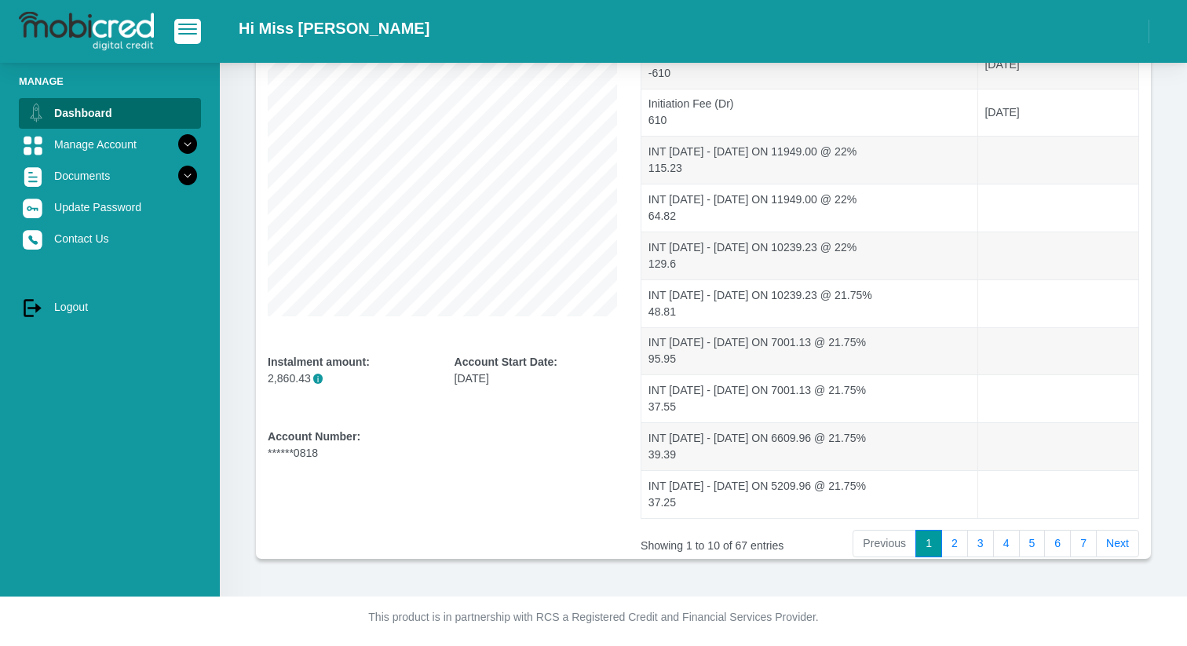
scroll to position [232, 0]
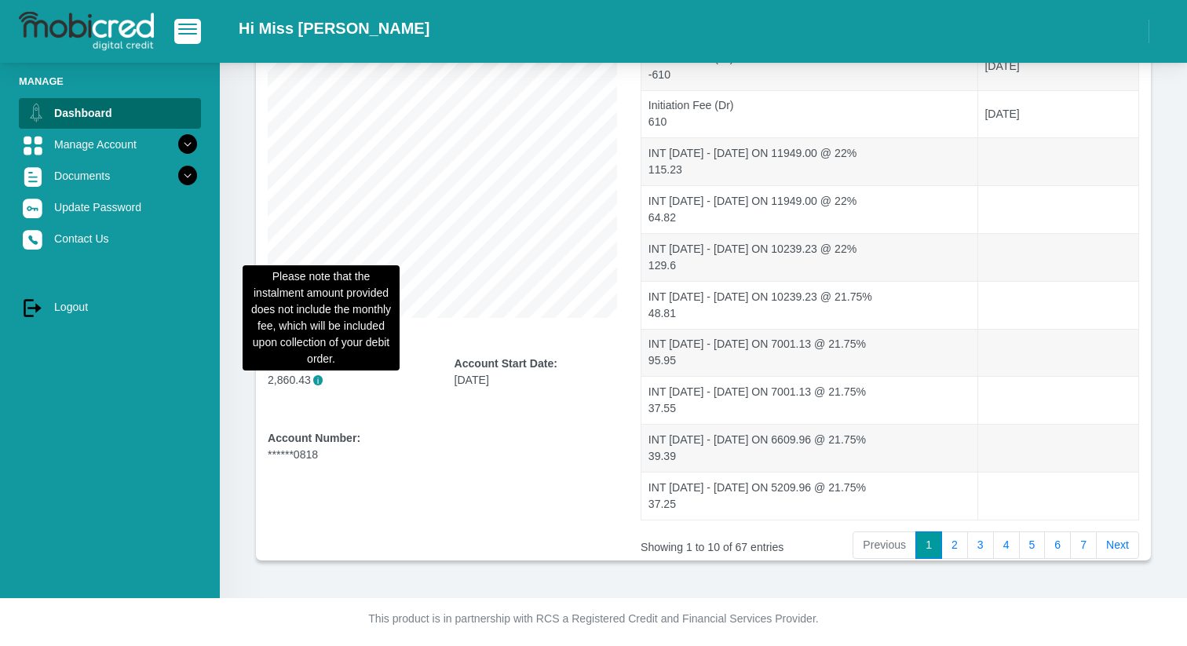
click at [321, 379] on span "i" at bounding box center [318, 380] width 10 height 10
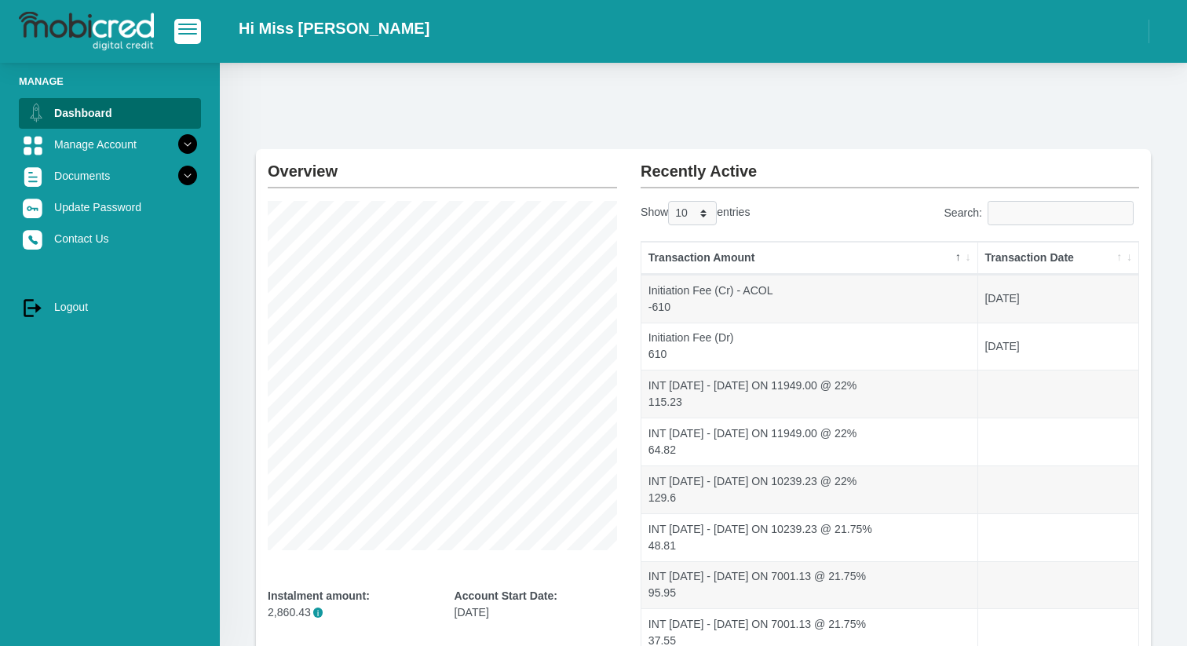
scroll to position [239, 0]
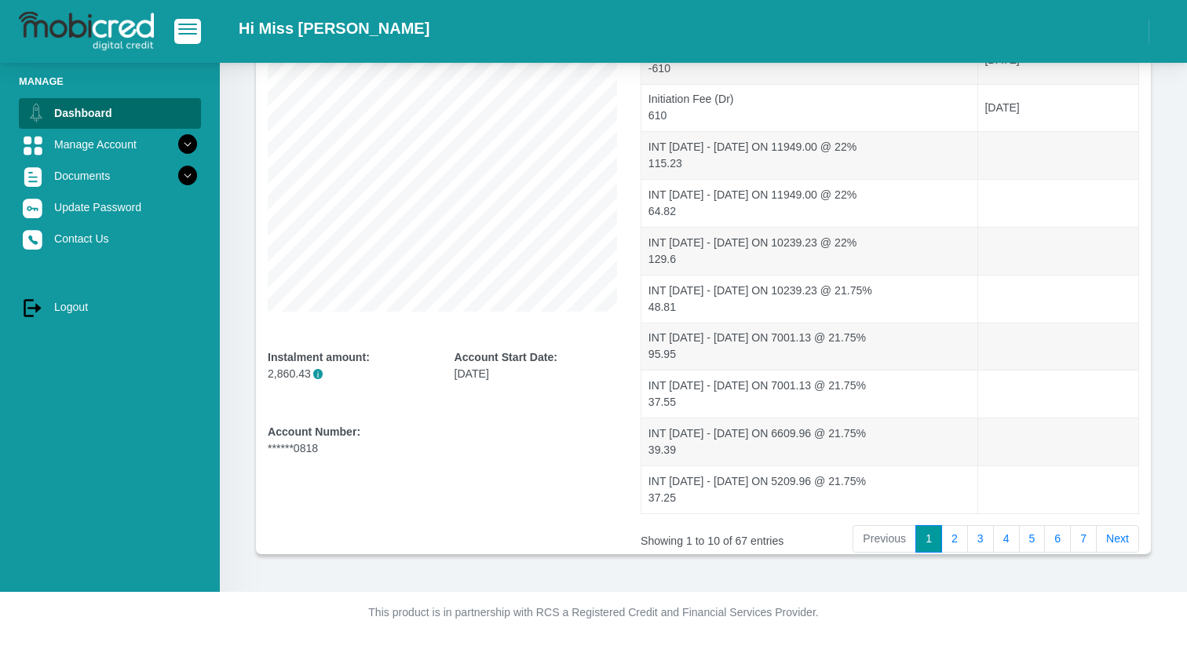
click at [894, 546] on li "Previous" at bounding box center [885, 539] width 64 height 28
click at [78, 306] on link "log out Logout" at bounding box center [110, 307] width 182 height 30
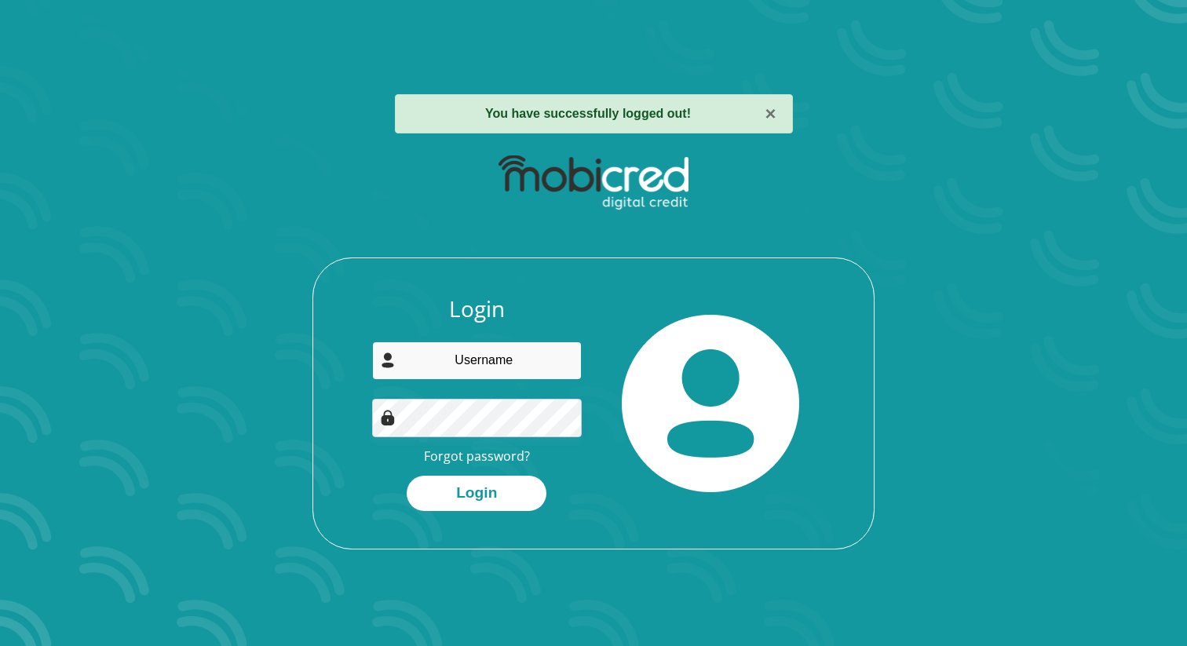
type input "[EMAIL_ADDRESS][DOMAIN_NAME]"
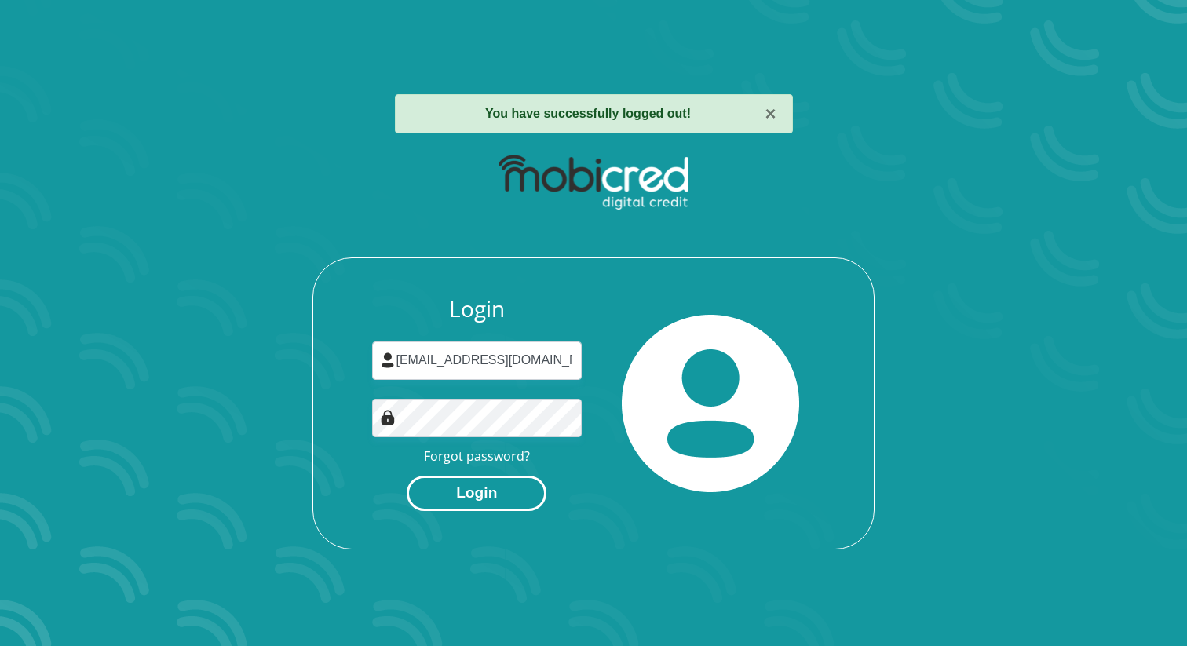
click at [458, 483] on button "Login" at bounding box center [477, 493] width 140 height 35
